Goal: Task Accomplishment & Management: Manage account settings

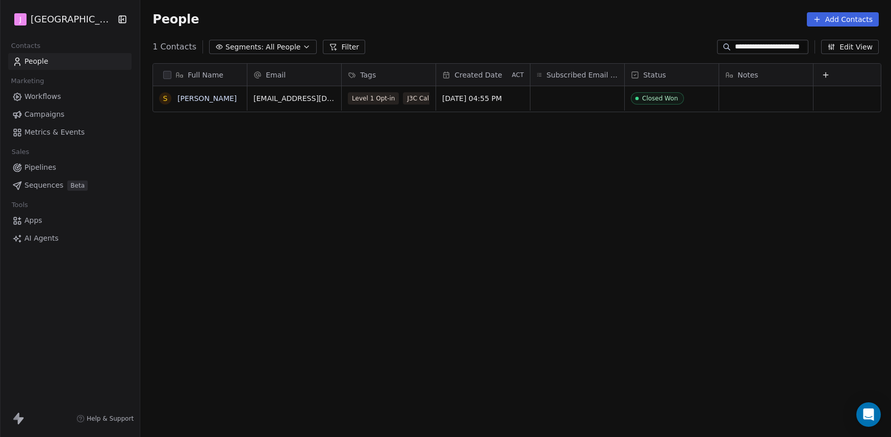
scroll to position [377, 745]
click at [45, 170] on span "Pipelines" at bounding box center [40, 167] width 32 height 11
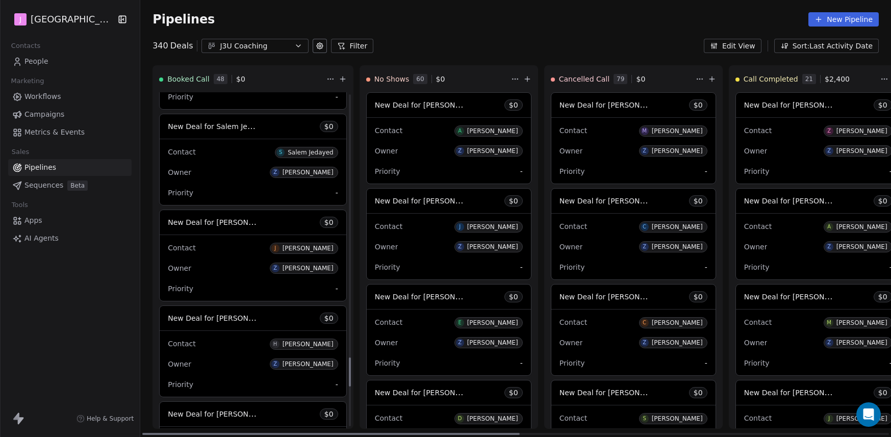
scroll to position [3048, 0]
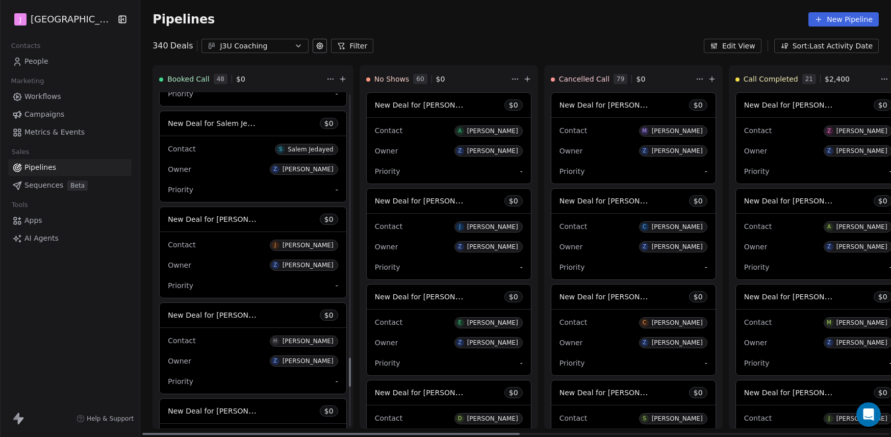
click at [240, 223] on span "New Deal for [PERSON_NAME]" at bounding box center [222, 219] width 108 height 10
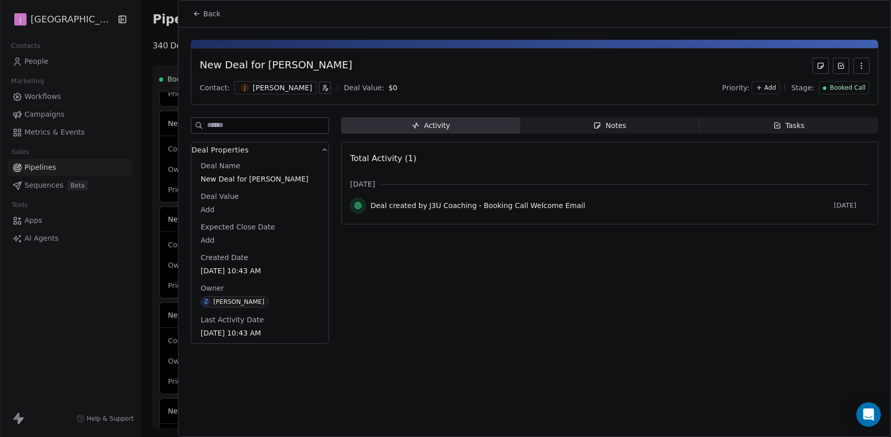
click at [853, 88] on span "Booked Call" at bounding box center [847, 88] width 36 height 9
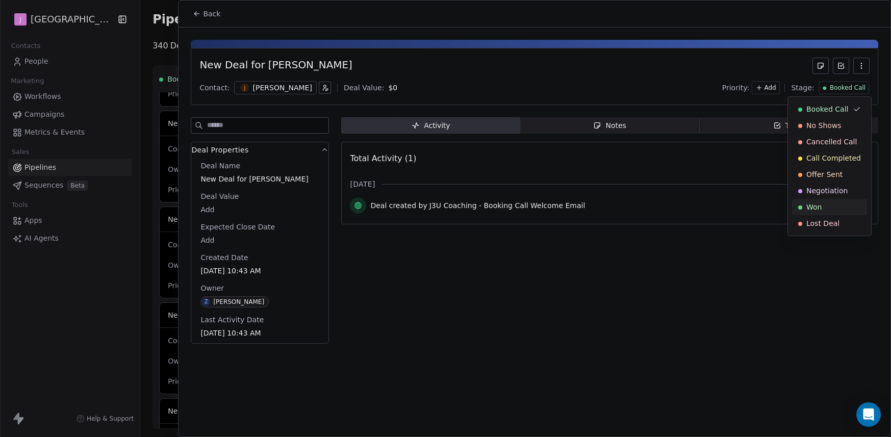
click at [819, 208] on span "Won" at bounding box center [813, 207] width 15 height 10
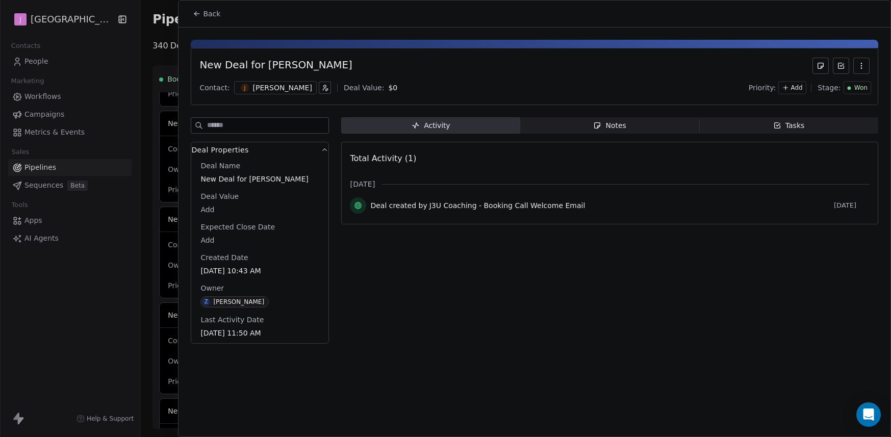
click at [212, 207] on body "J J3 University Contacts People Marketing Workflows Campaigns Metrics & Events …" at bounding box center [445, 218] width 891 height 437
type input "*****"
click at [193, 14] on html "J J3 University Contacts People Marketing Workflows Campaigns Metrics & Events …" at bounding box center [445, 218] width 891 height 437
click at [210, 14] on span "Back" at bounding box center [211, 14] width 17 height 10
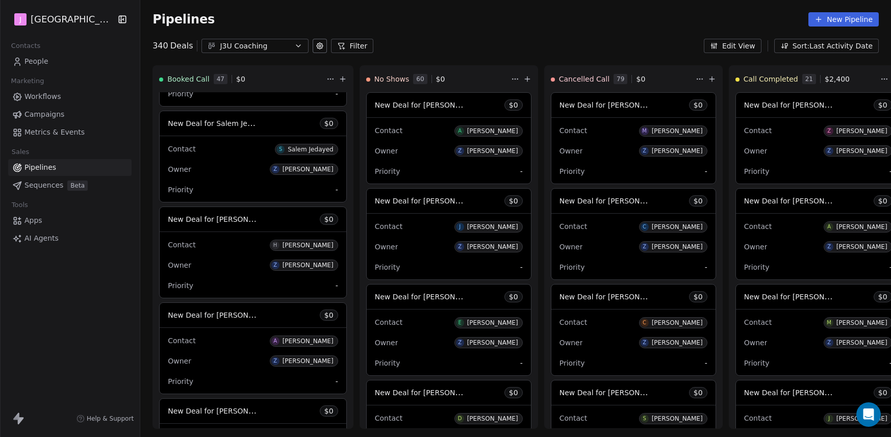
click at [39, 70] on div "Contacts People Marketing Workflows Campaigns Metrics & Events Sales Pipelines …" at bounding box center [70, 143] width 140 height 208
click at [36, 62] on span "People" at bounding box center [36, 61] width 24 height 11
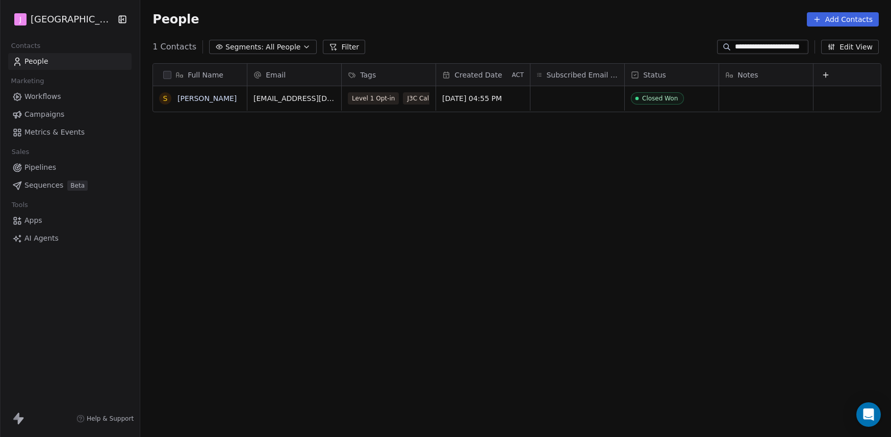
scroll to position [377, 745]
click at [742, 44] on input "**********" at bounding box center [770, 47] width 71 height 10
paste input
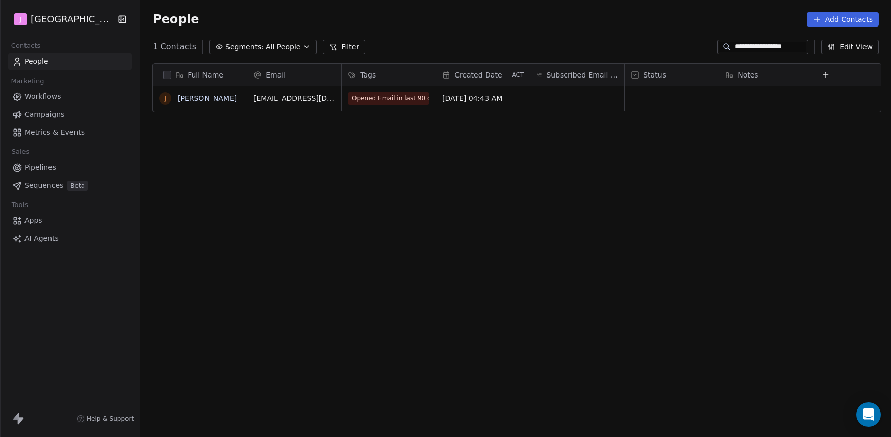
type input "**********"
click at [632, 102] on div "grid" at bounding box center [671, 98] width 94 height 24
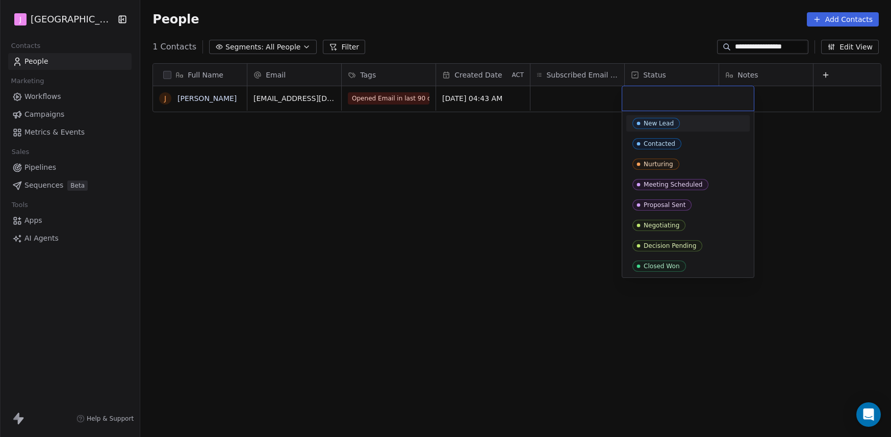
click at [632, 102] on input "text" at bounding box center [687, 98] width 119 height 11
drag, startPoint x: 660, startPoint y: 267, endPoint x: 587, endPoint y: 246, distance: 75.5
click at [659, 267] on div "Closed Won" at bounding box center [661, 266] width 36 height 7
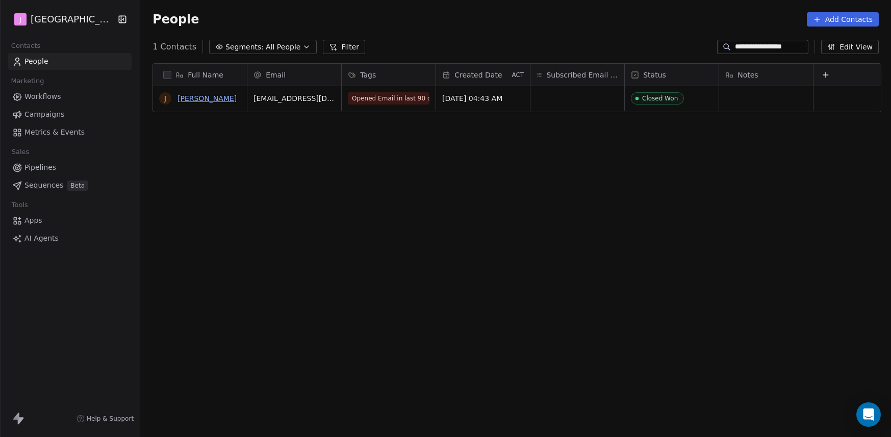
click at [189, 101] on link "[PERSON_NAME]" at bounding box center [206, 98] width 59 height 8
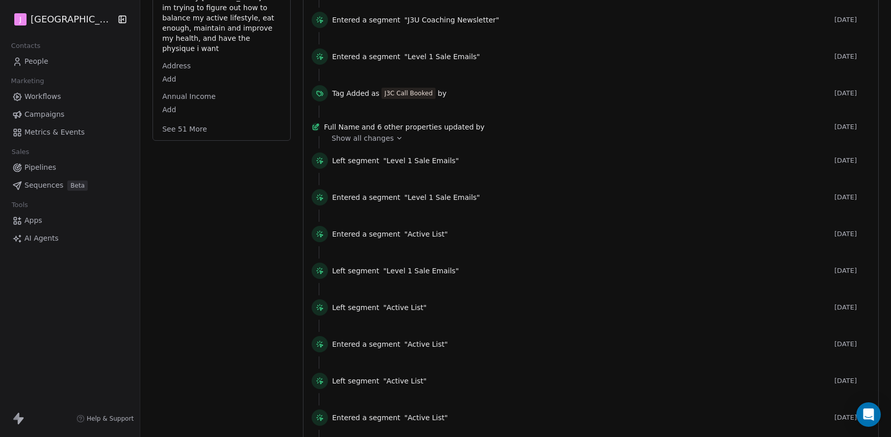
scroll to position [402, 0]
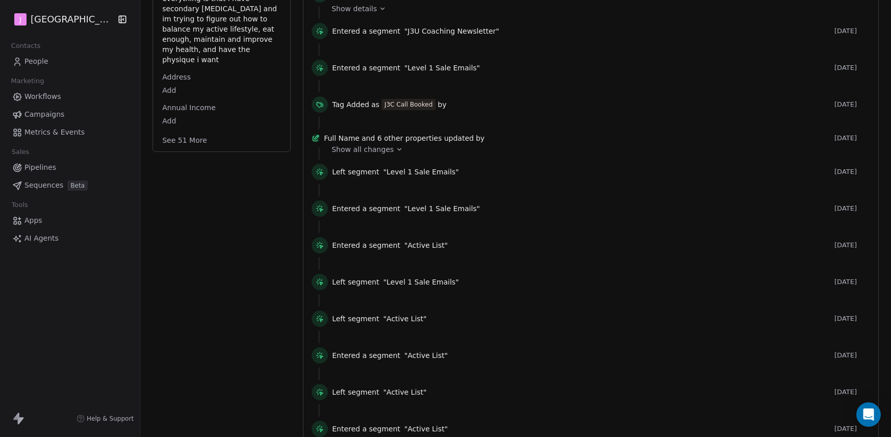
click at [181, 131] on button "See 51 More" at bounding box center [184, 140] width 57 height 18
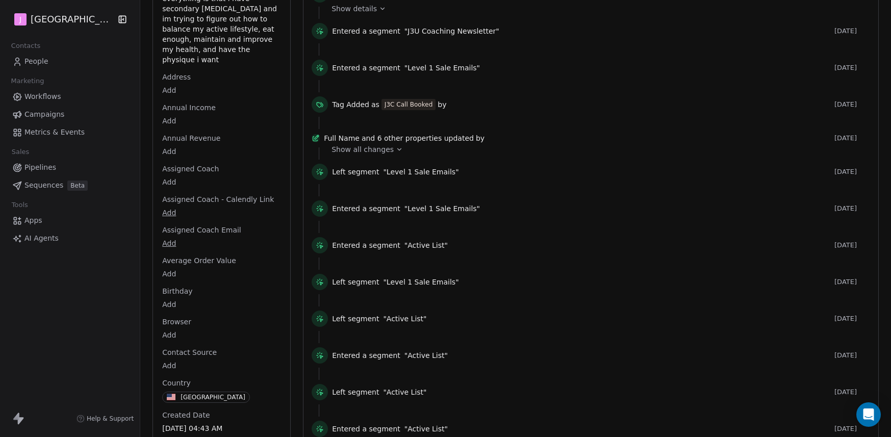
click at [165, 173] on html "J J3 University Contacts People Marketing Workflows Campaigns Metrics & Events …" at bounding box center [445, 218] width 891 height 437
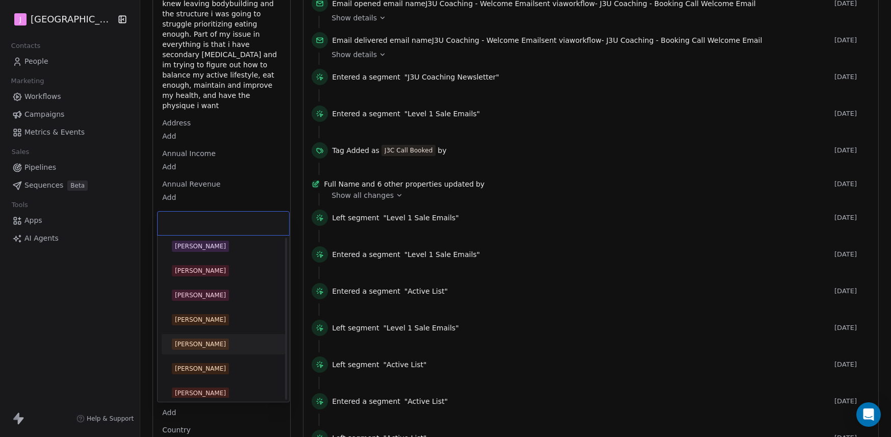
scroll to position [9, 0]
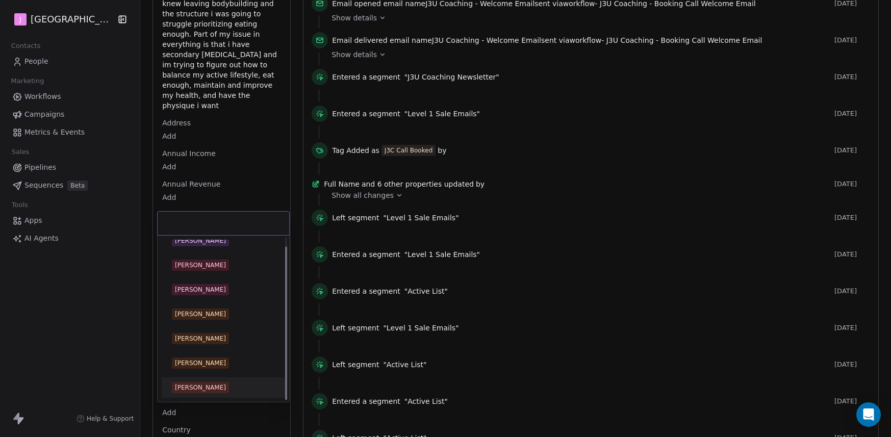
click at [219, 383] on div "[PERSON_NAME]" at bounding box center [223, 387] width 103 height 11
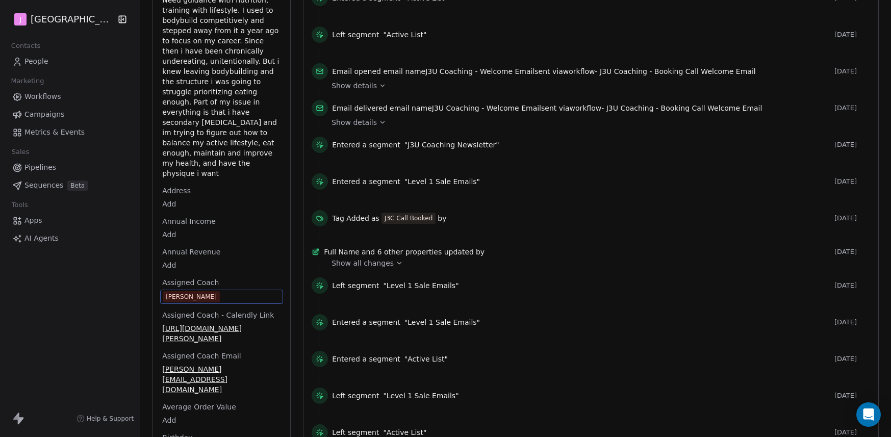
scroll to position [0, 0]
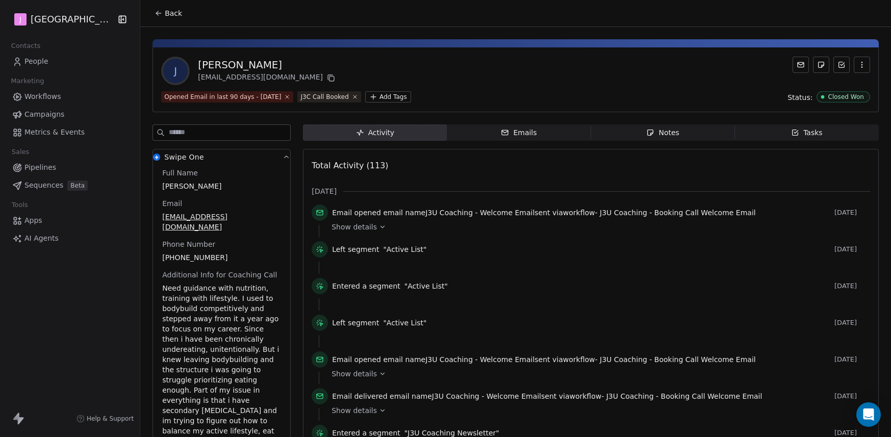
click at [165, 15] on span "Back" at bounding box center [173, 13] width 17 height 10
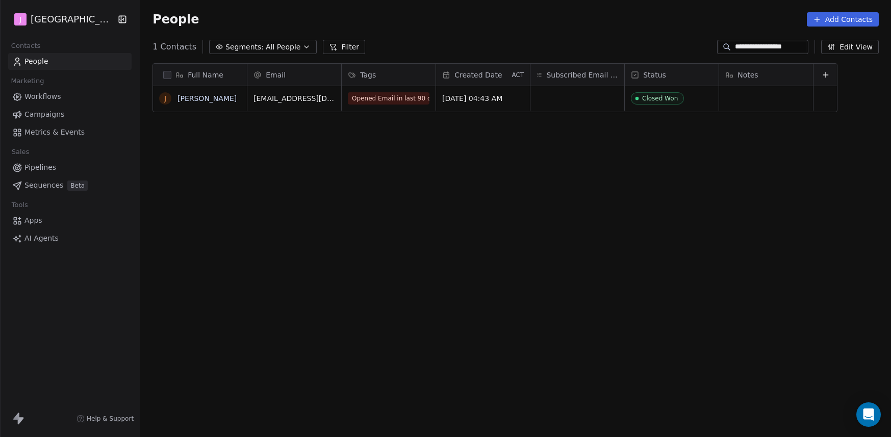
scroll to position [377, 745]
click at [313, 191] on div "Full Name [PERSON_NAME] Email Tags Created Date ACT Subscribed Email Categories…" at bounding box center [515, 247] width 750 height 384
